Goal: Task Accomplishment & Management: Manage account settings

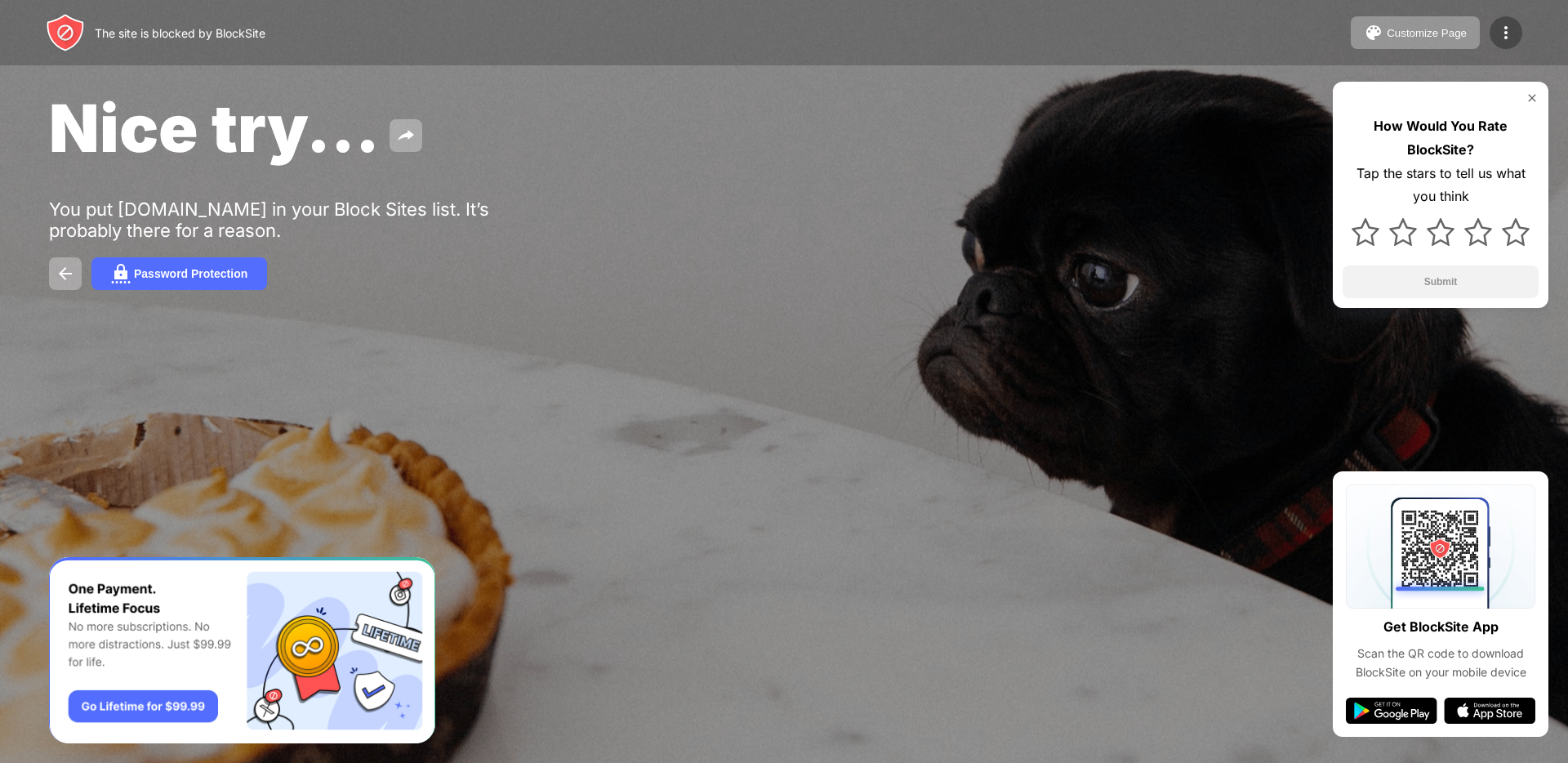
click at [1513, 35] on img at bounding box center [1506, 33] width 20 height 20
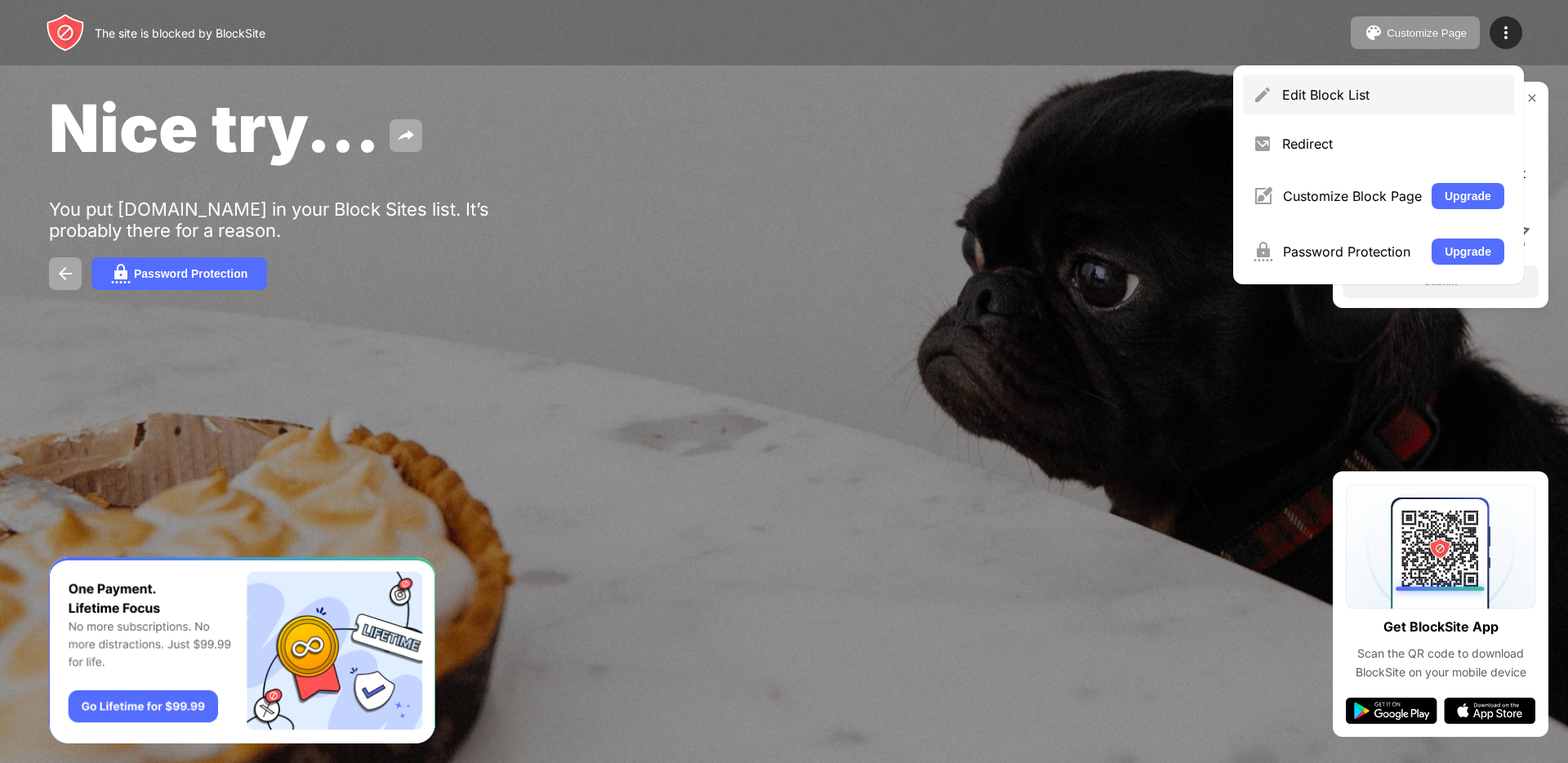
click at [1394, 80] on div "Edit Block List" at bounding box center [1378, 94] width 272 height 39
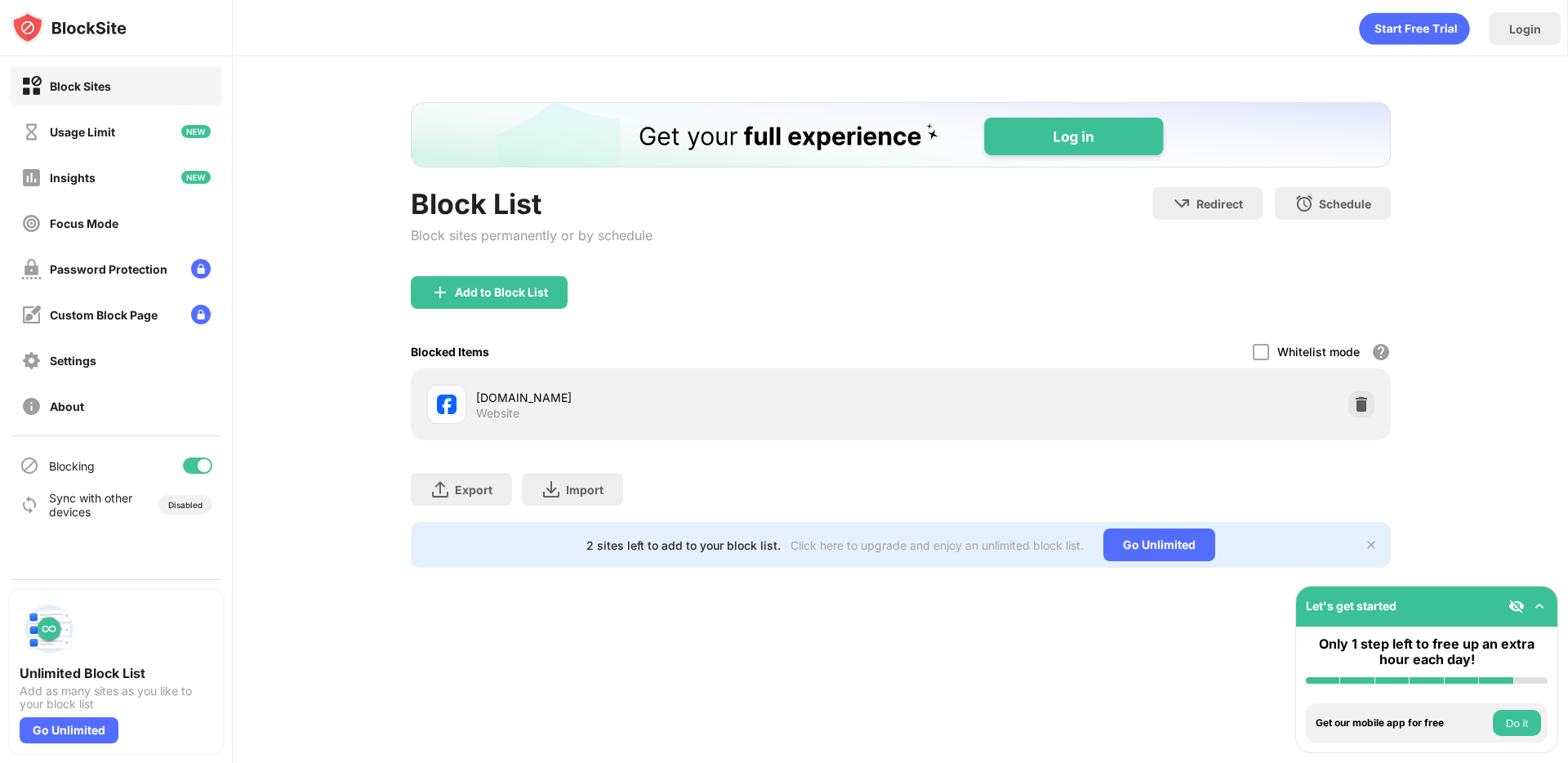
click at [856, 345] on div "Blocked Items Whitelist mode Block all websites except for those in your whitel…" at bounding box center [901, 352] width 980 height 34
click at [1362, 402] on img at bounding box center [1361, 405] width 16 height 16
